Goal: Information Seeking & Learning: Understand process/instructions

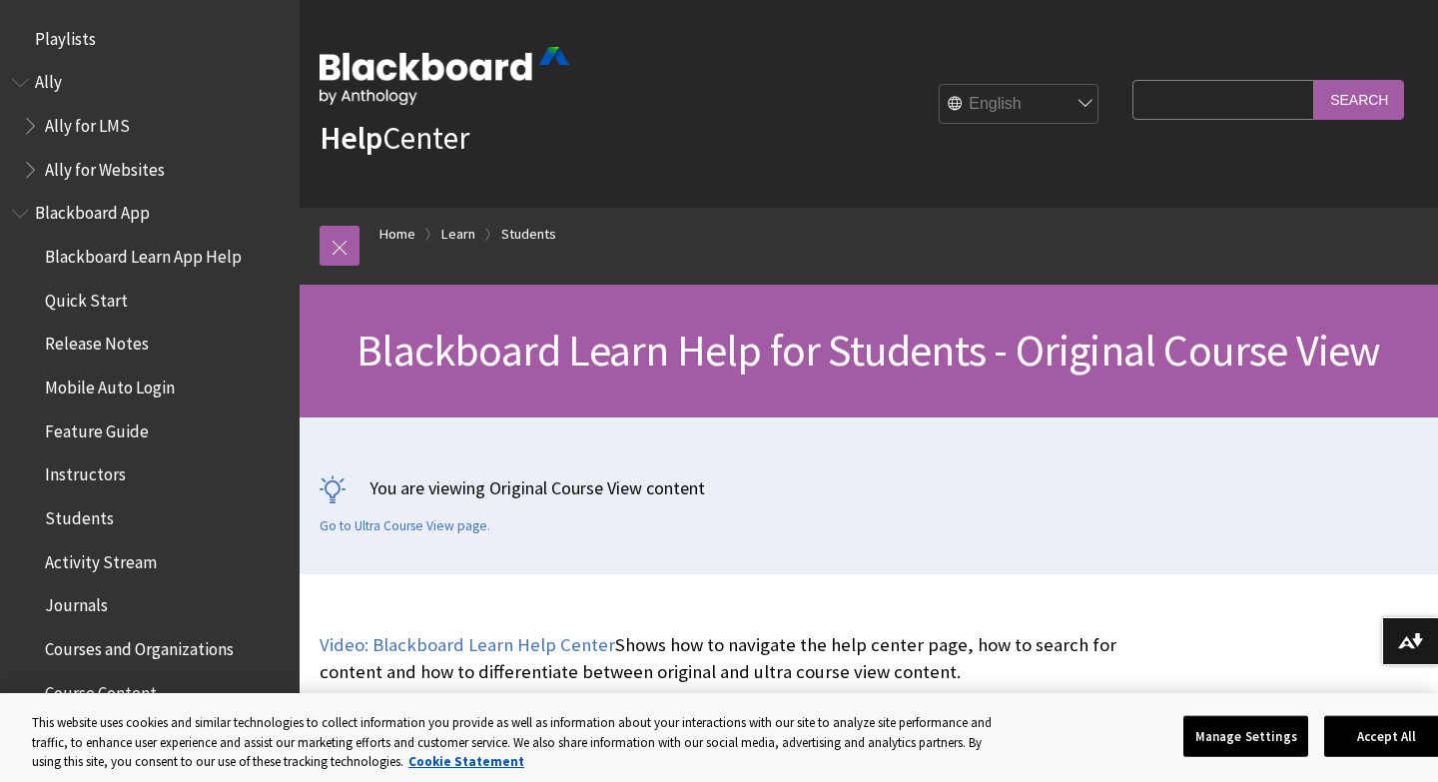
click at [1221, 107] on input "Search Query" at bounding box center [1224, 99] width 182 height 39
type input "compatible format"
click at [1314, 80] on input "Search" at bounding box center [1359, 99] width 90 height 39
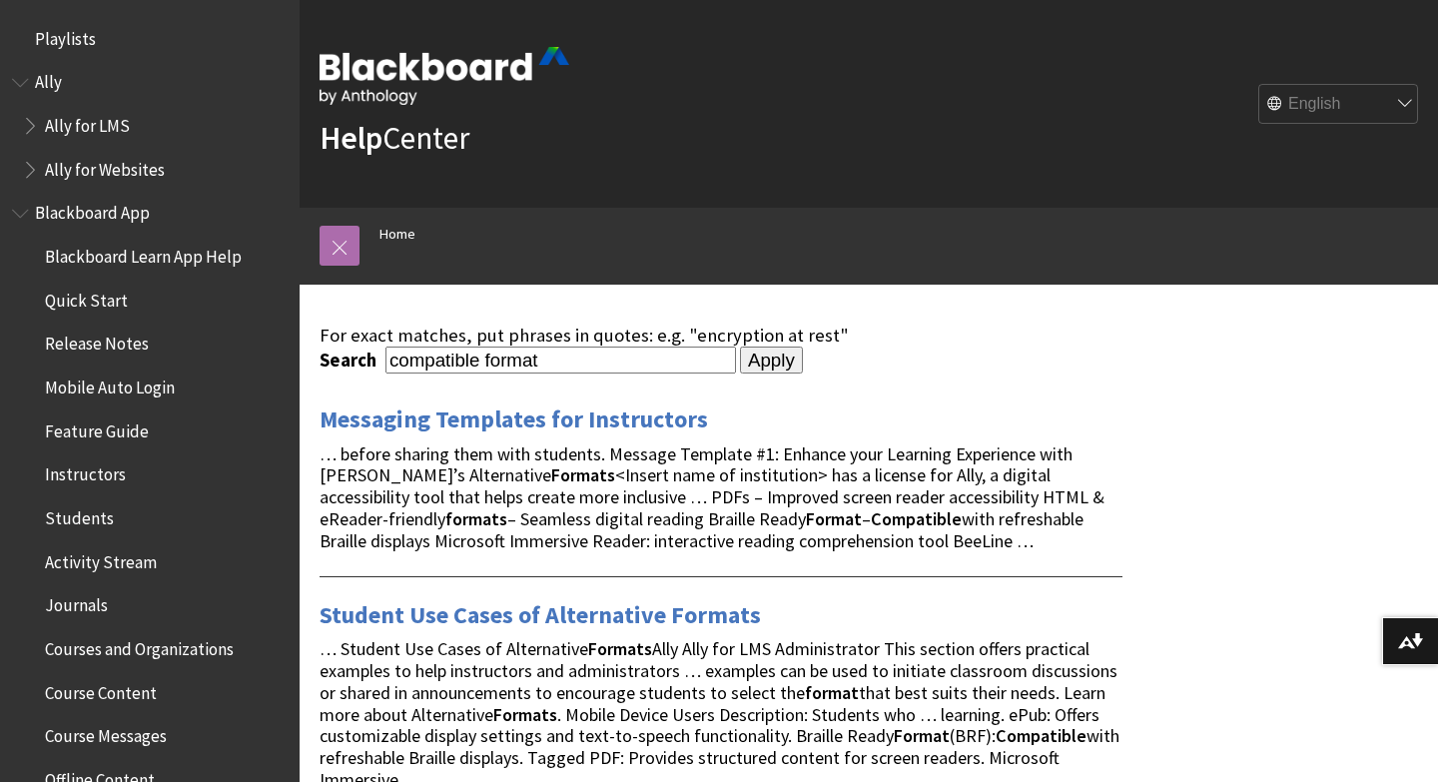
click at [350, 252] on link at bounding box center [340, 246] width 40 height 40
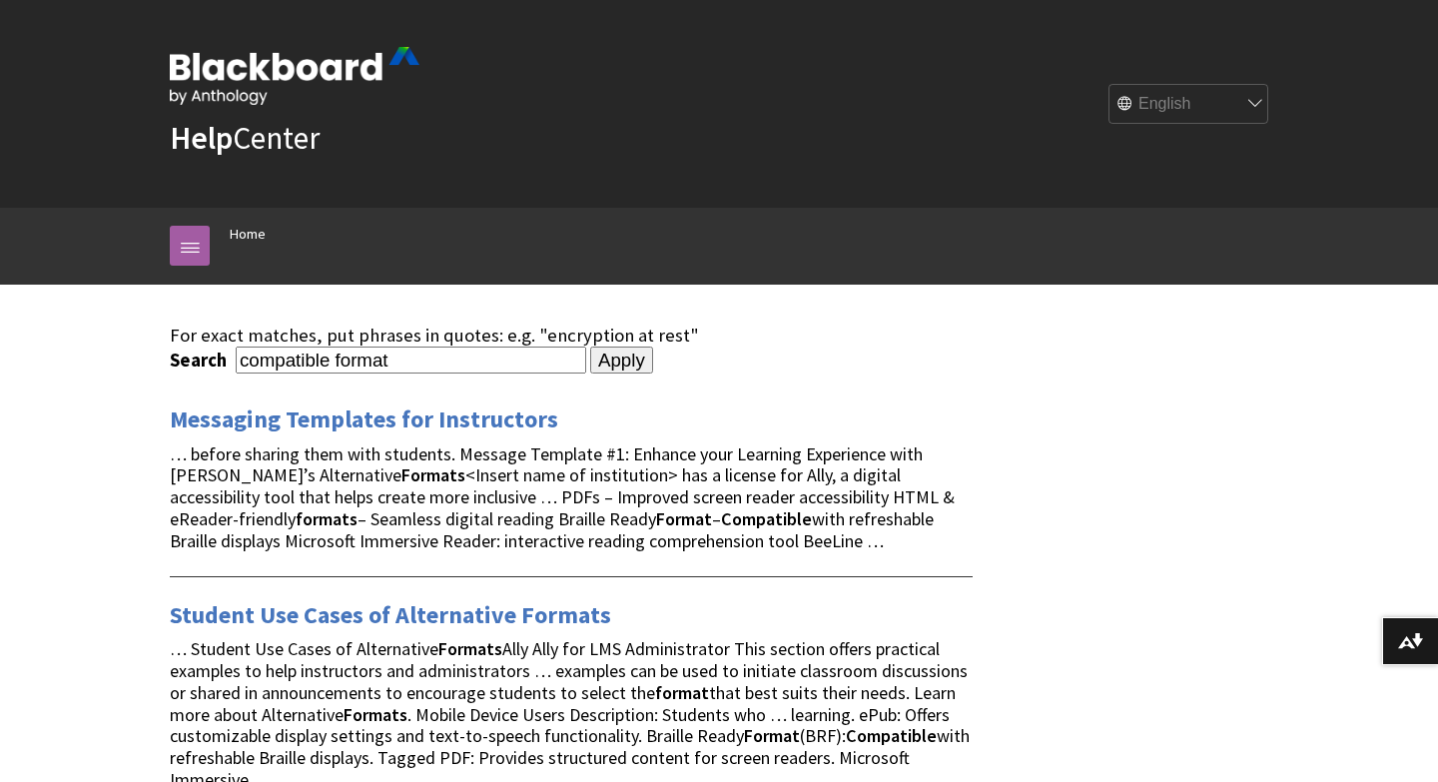
drag, startPoint x: 438, startPoint y: 364, endPoint x: 362, endPoint y: 354, distance: 77.6
click at [362, 354] on input "compatible format" at bounding box center [411, 360] width 351 height 27
type input "c"
type input "s"
type input "assignment submission"
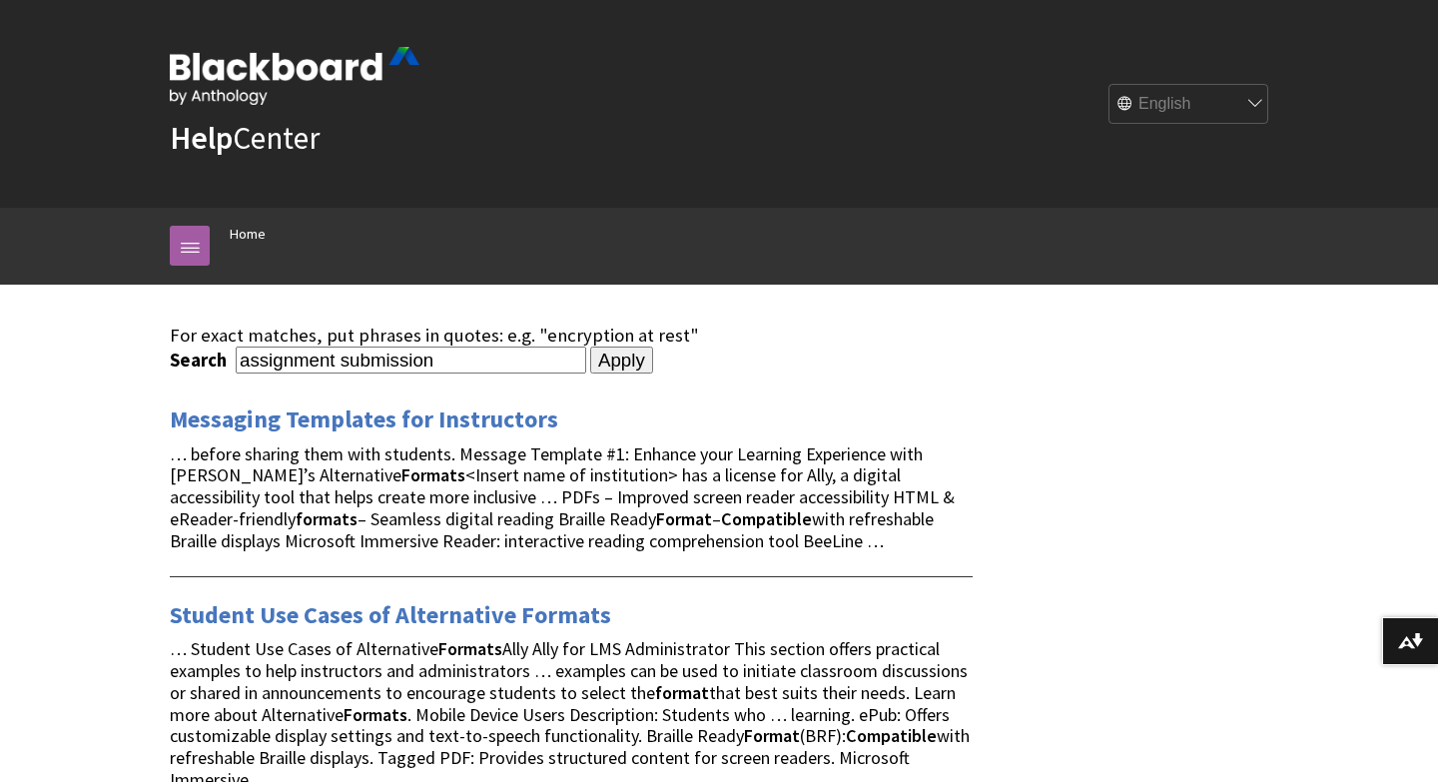
click at [590, 347] on input "Apply" at bounding box center [621, 361] width 63 height 28
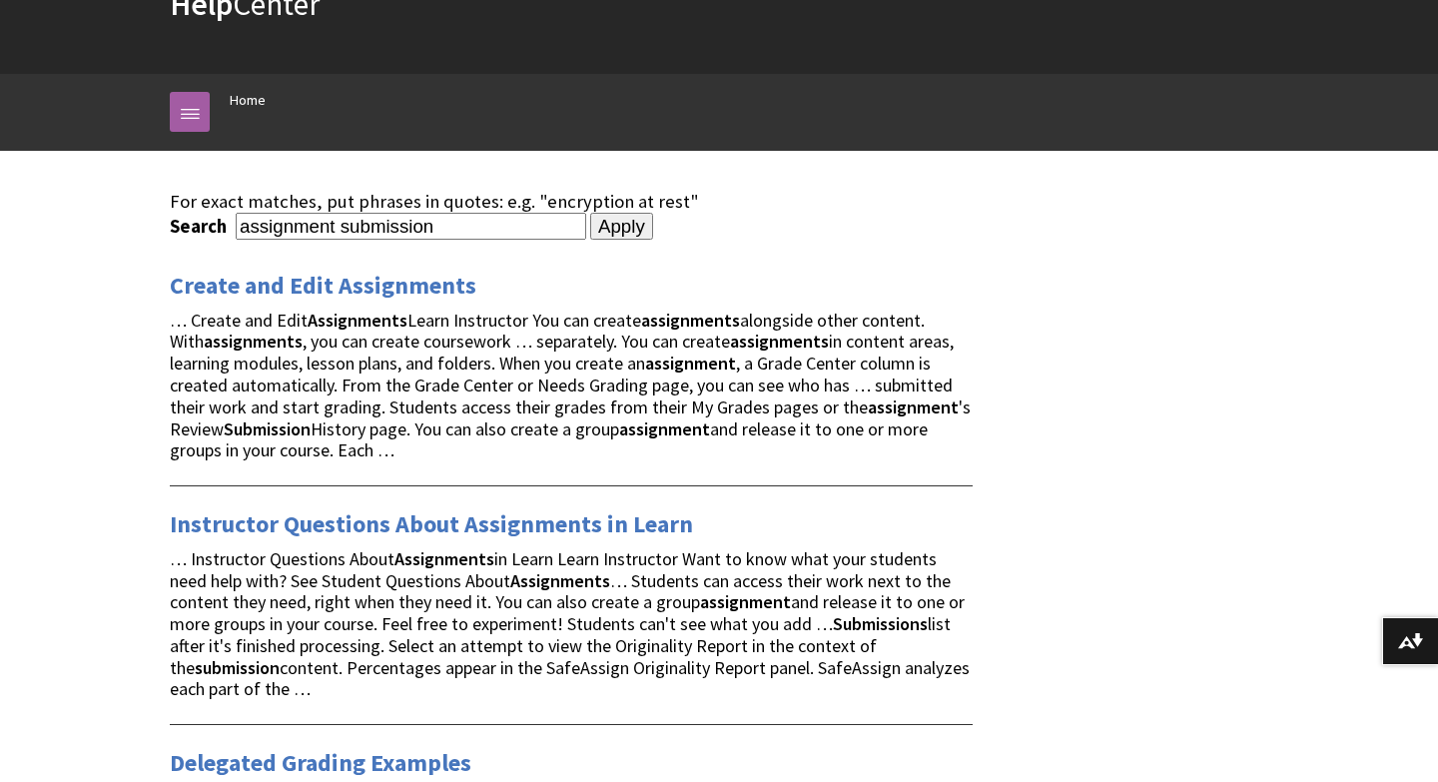
scroll to position [139, 0]
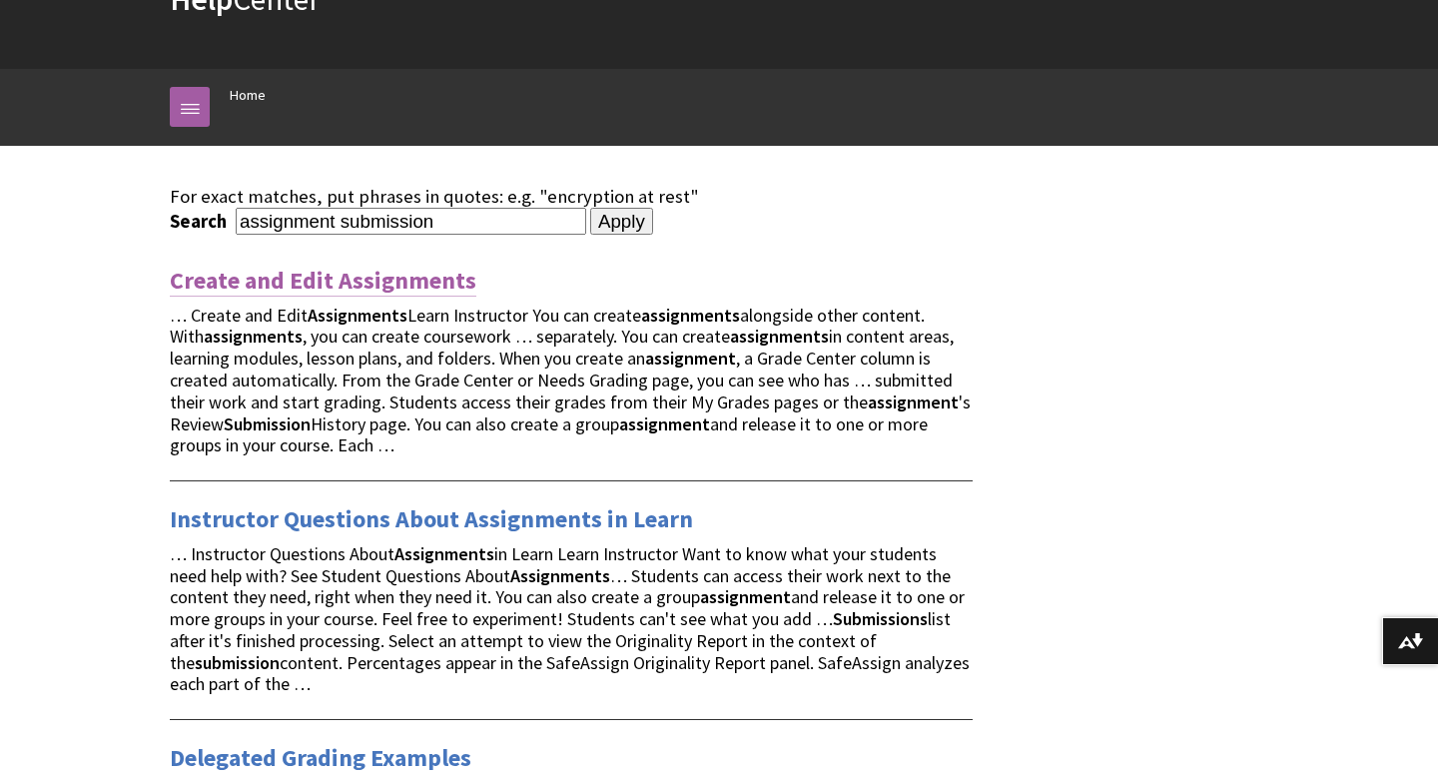
click at [432, 285] on link "Create and Edit Assignments" at bounding box center [323, 281] width 307 height 32
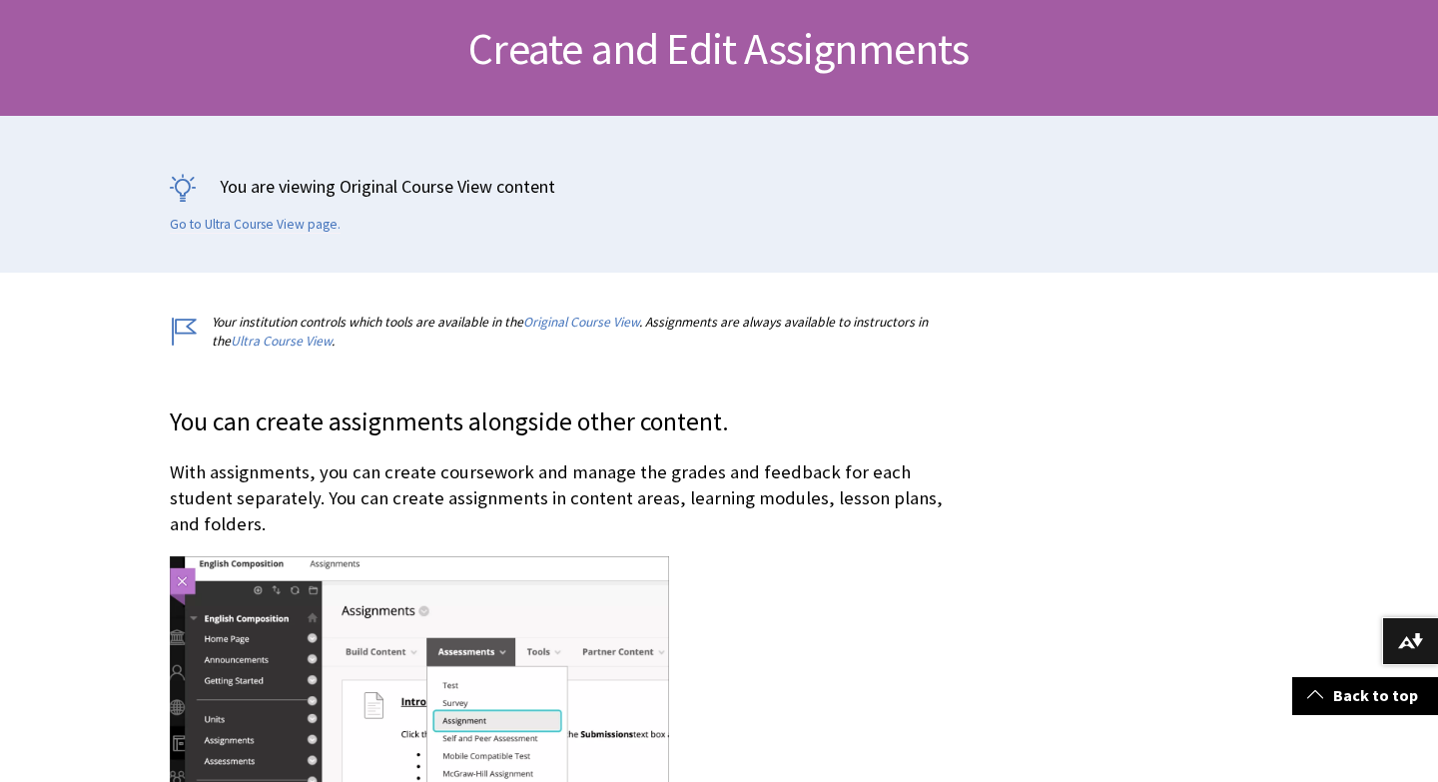
scroll to position [2635, 0]
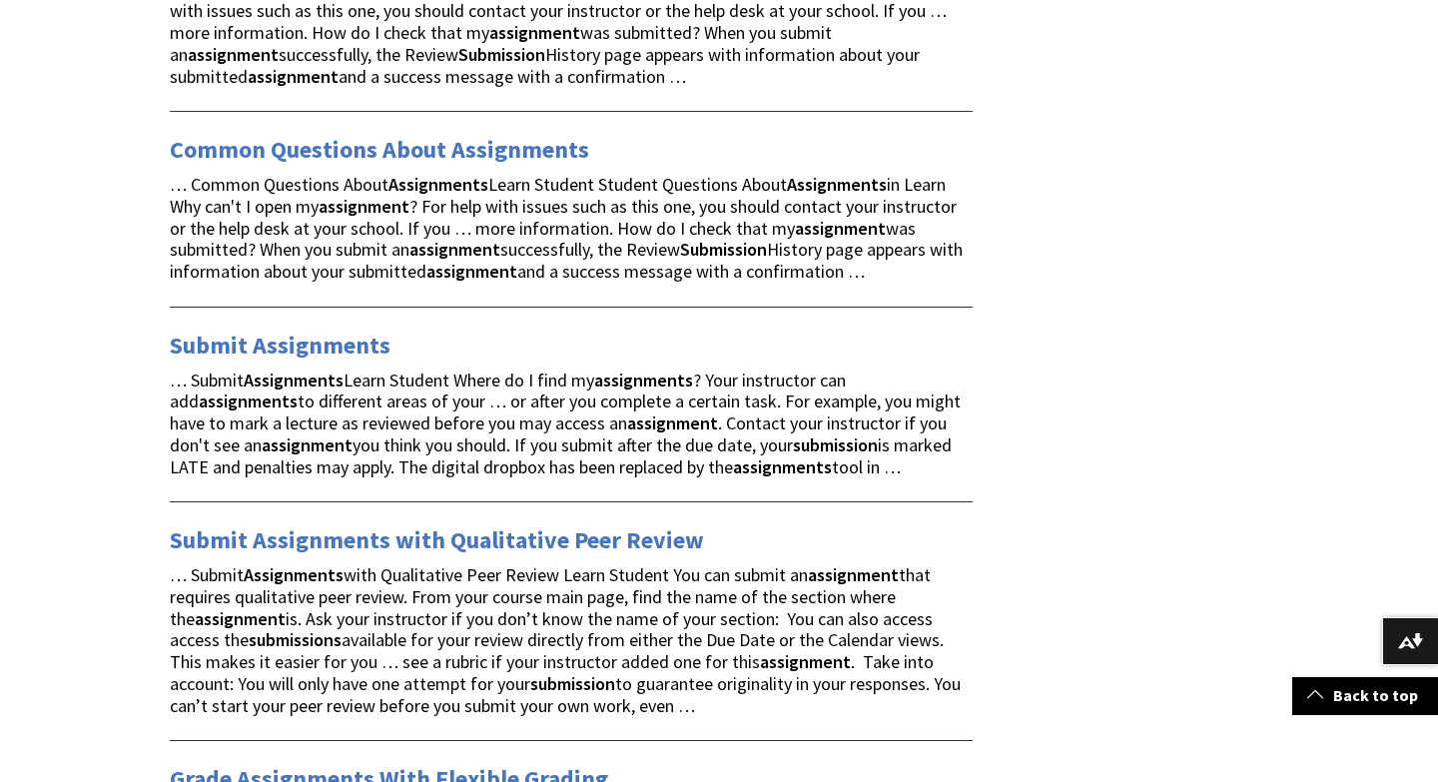
scroll to position [2648, 0]
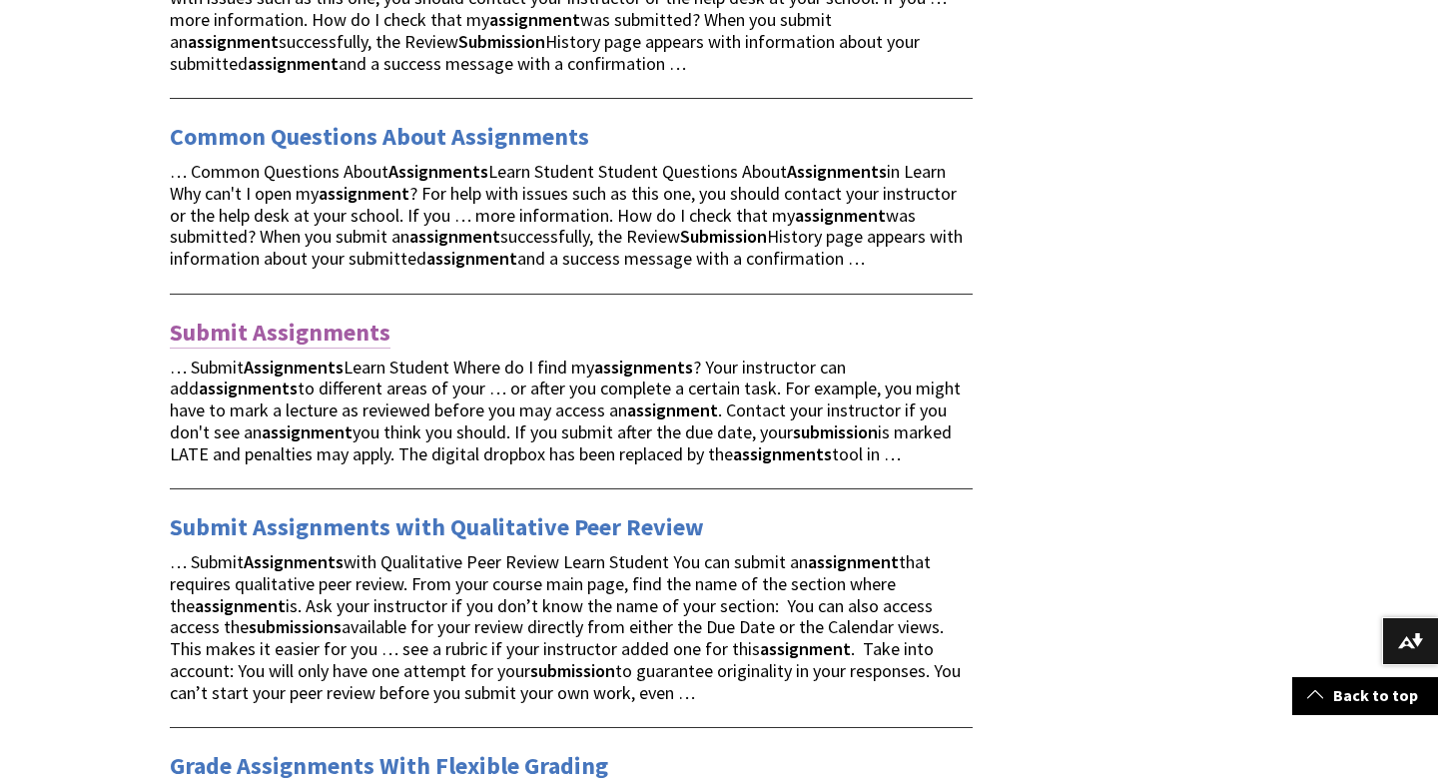
click at [377, 334] on link "Submit Assignments" at bounding box center [280, 333] width 221 height 32
